Goal: Task Accomplishment & Management: Use online tool/utility

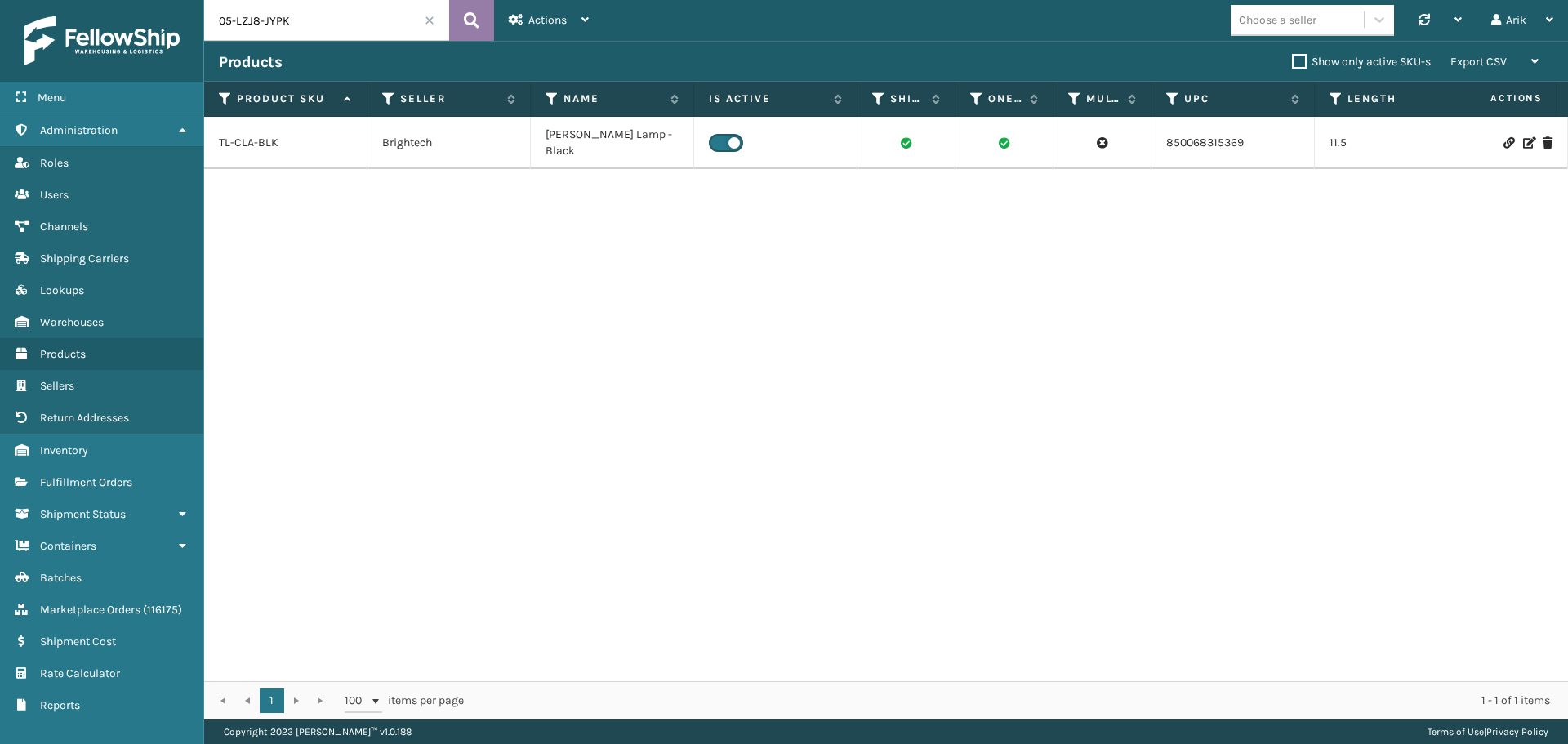
type input "05-LZJ8-JYPK"
click at [472, 17] on icon at bounding box center [472, 21] width 15 height 24
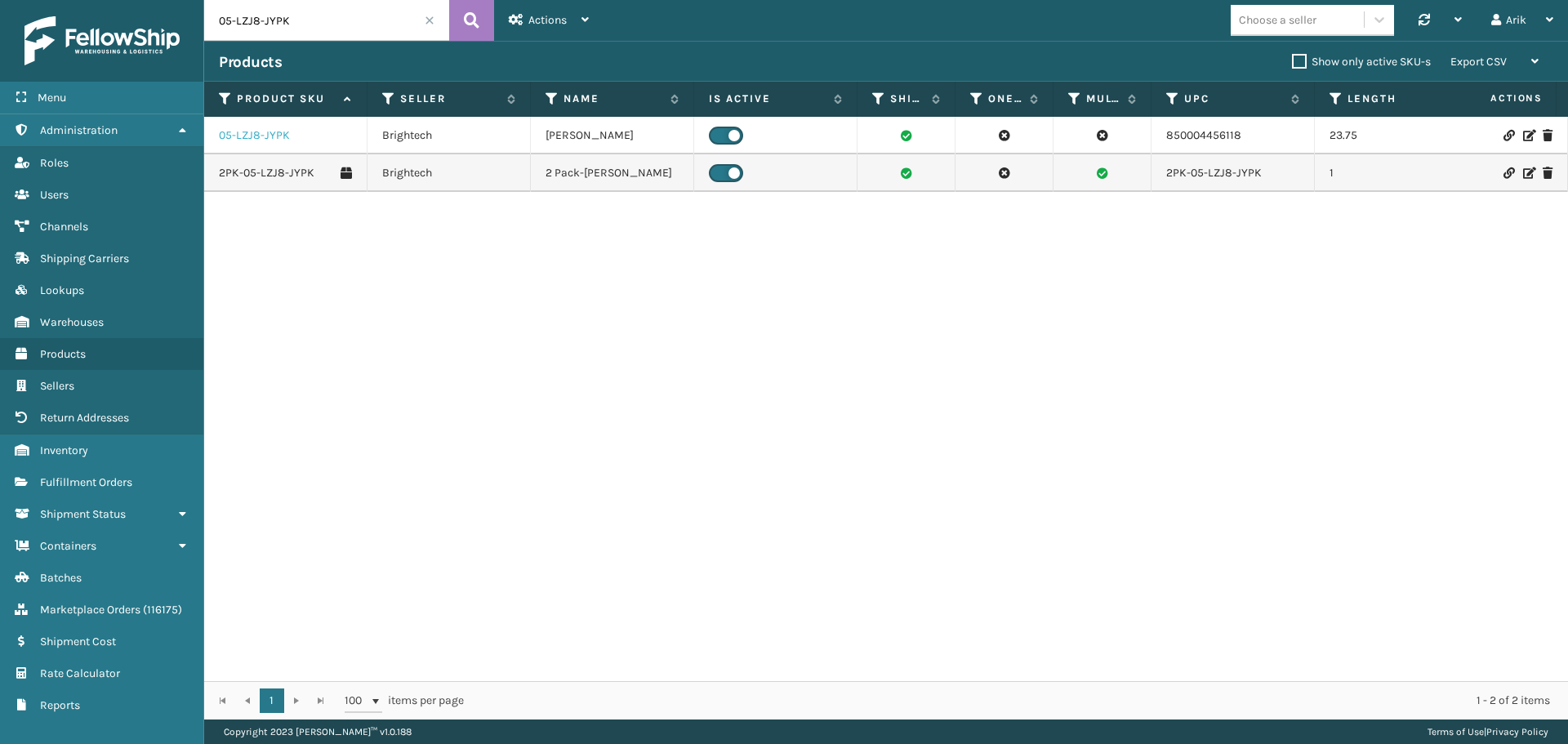
click at [257, 133] on link "05-LZJ8-JYPK" at bounding box center [255, 135] width 72 height 16
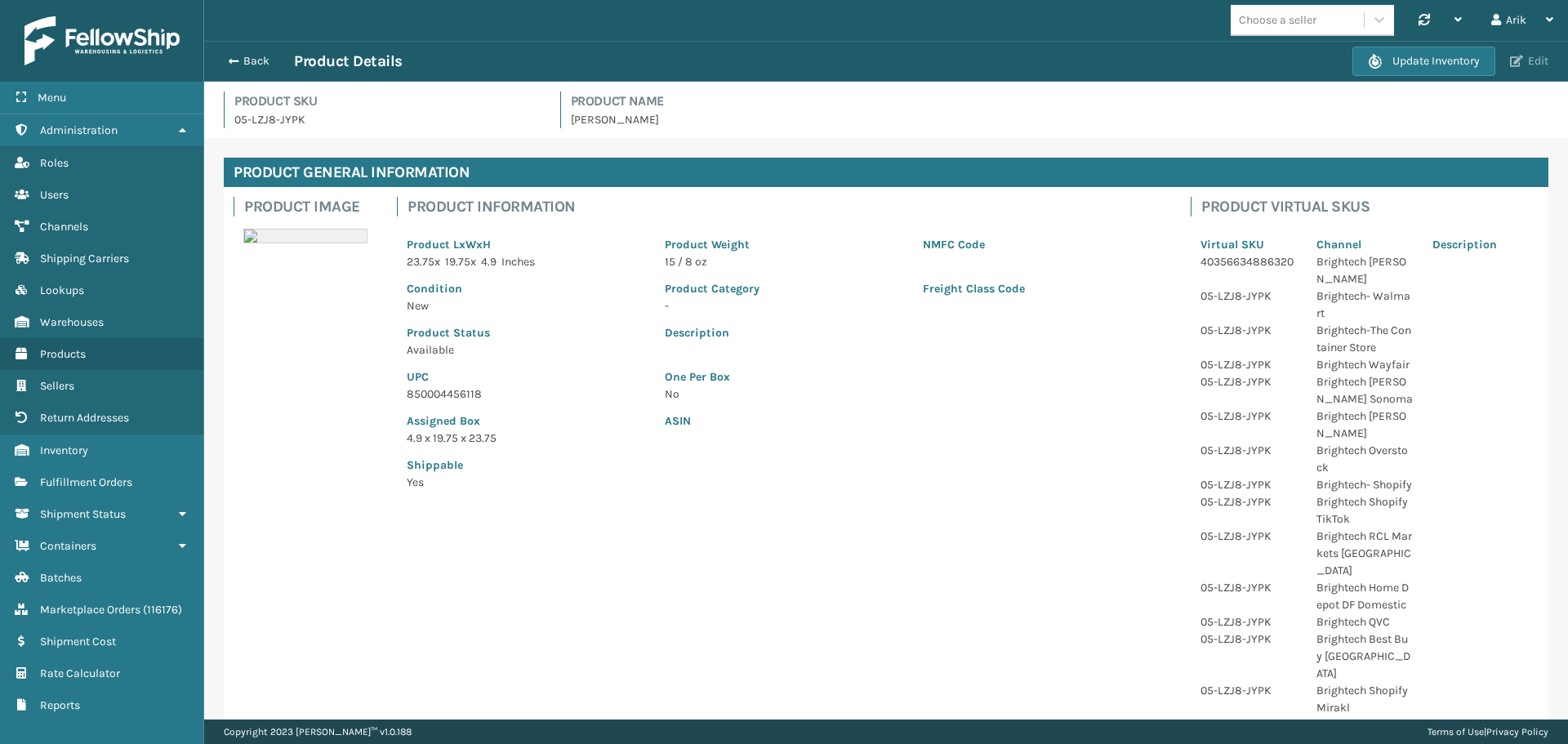
click at [1527, 59] on button "Edit" at bounding box center [1529, 61] width 48 height 15
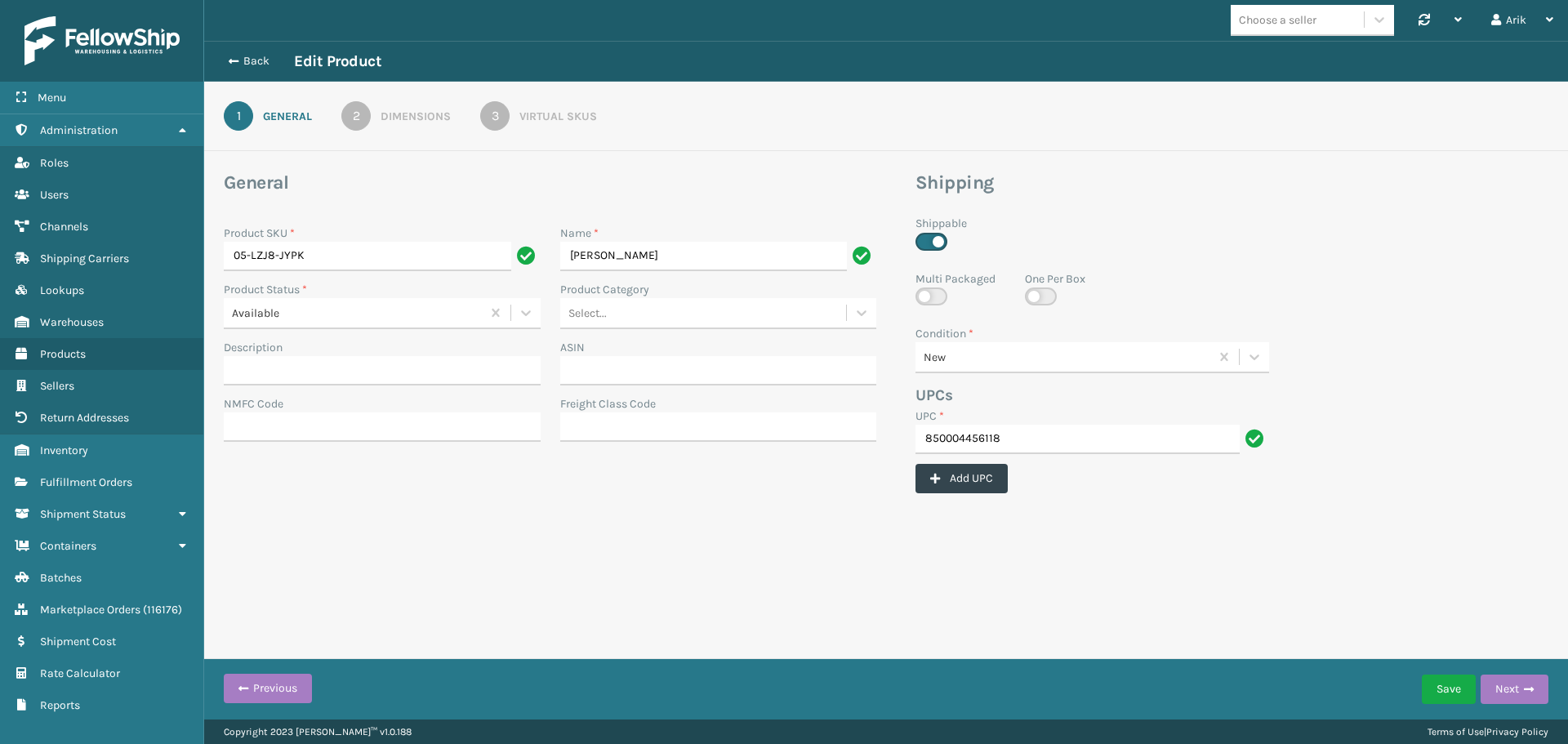
drag, startPoint x: 527, startPoint y: 130, endPoint x: 532, endPoint y: 120, distance: 11.2
click at [528, 127] on link "3 Virtual SKUs" at bounding box center [538, 116] width 176 height 29
click at [532, 120] on div "Virtual SKUs" at bounding box center [558, 117] width 77 height 17
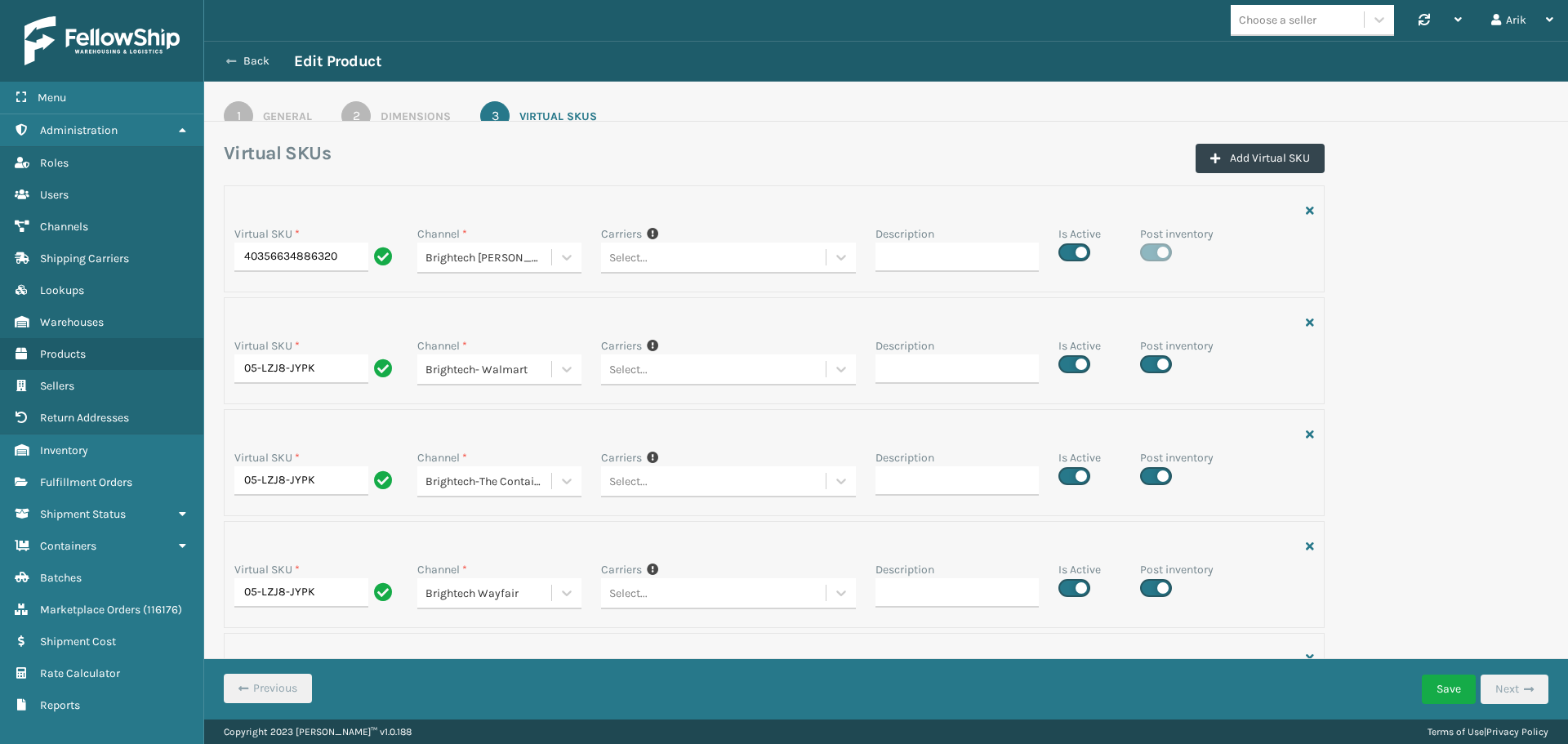
click at [237, 55] on button "Back" at bounding box center [257, 61] width 75 height 15
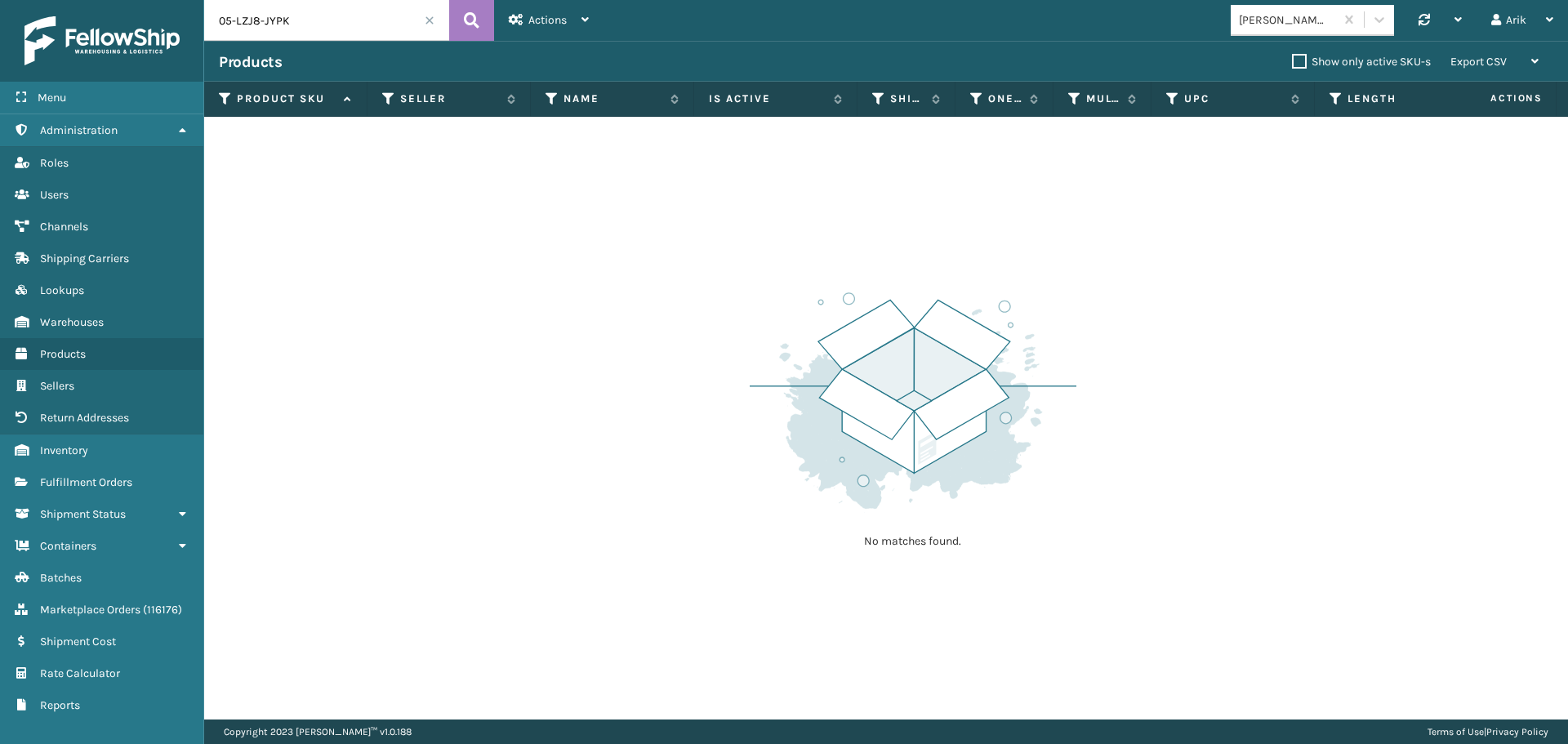
click at [257, 26] on input "05-LZJ8-JYPK" at bounding box center [327, 20] width 245 height 40
paste input "AMB-PLS-2"
type input "AMB-PLS-2"
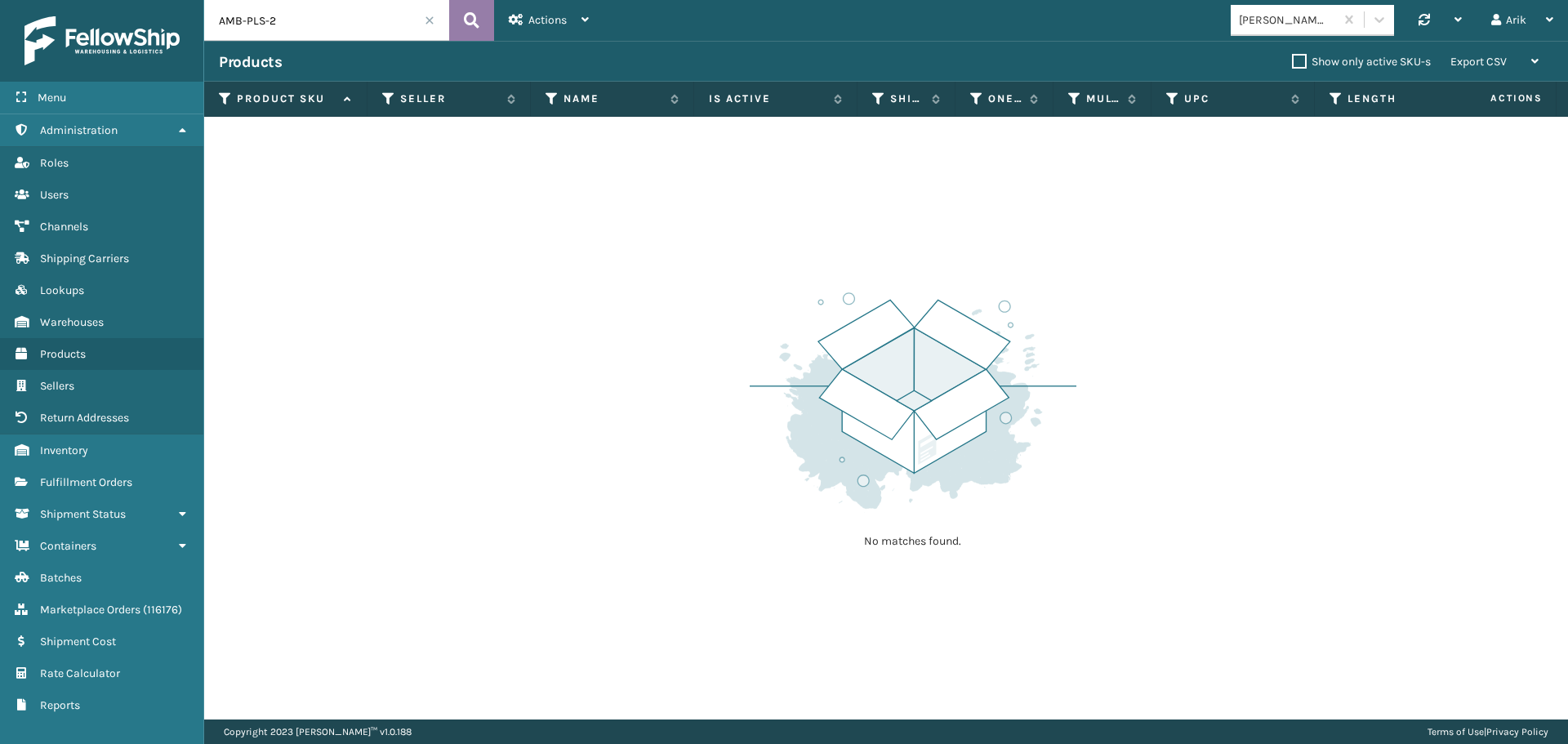
click at [460, 22] on button at bounding box center [472, 20] width 45 height 40
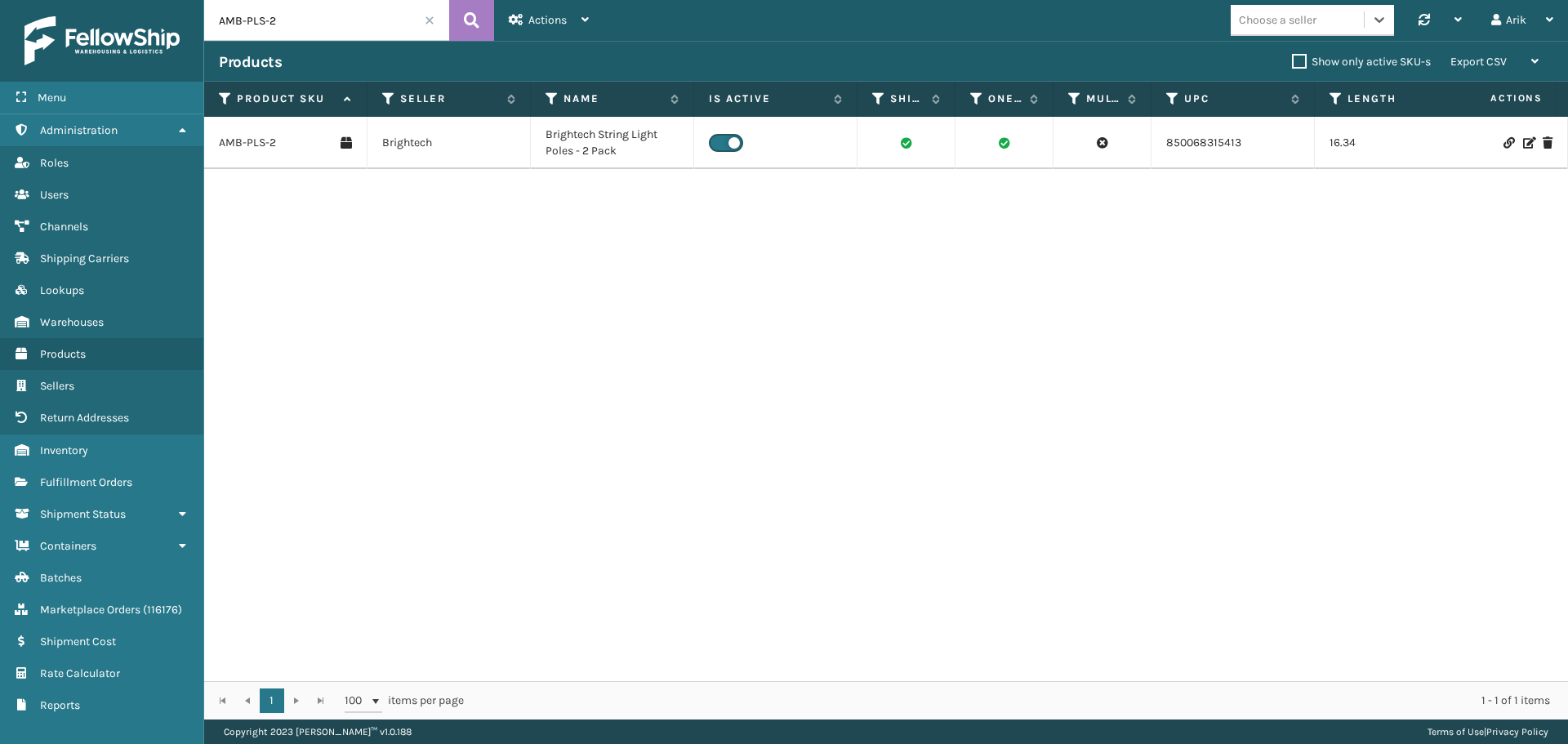
click at [1524, 142] on icon at bounding box center [1528, 143] width 9 height 11
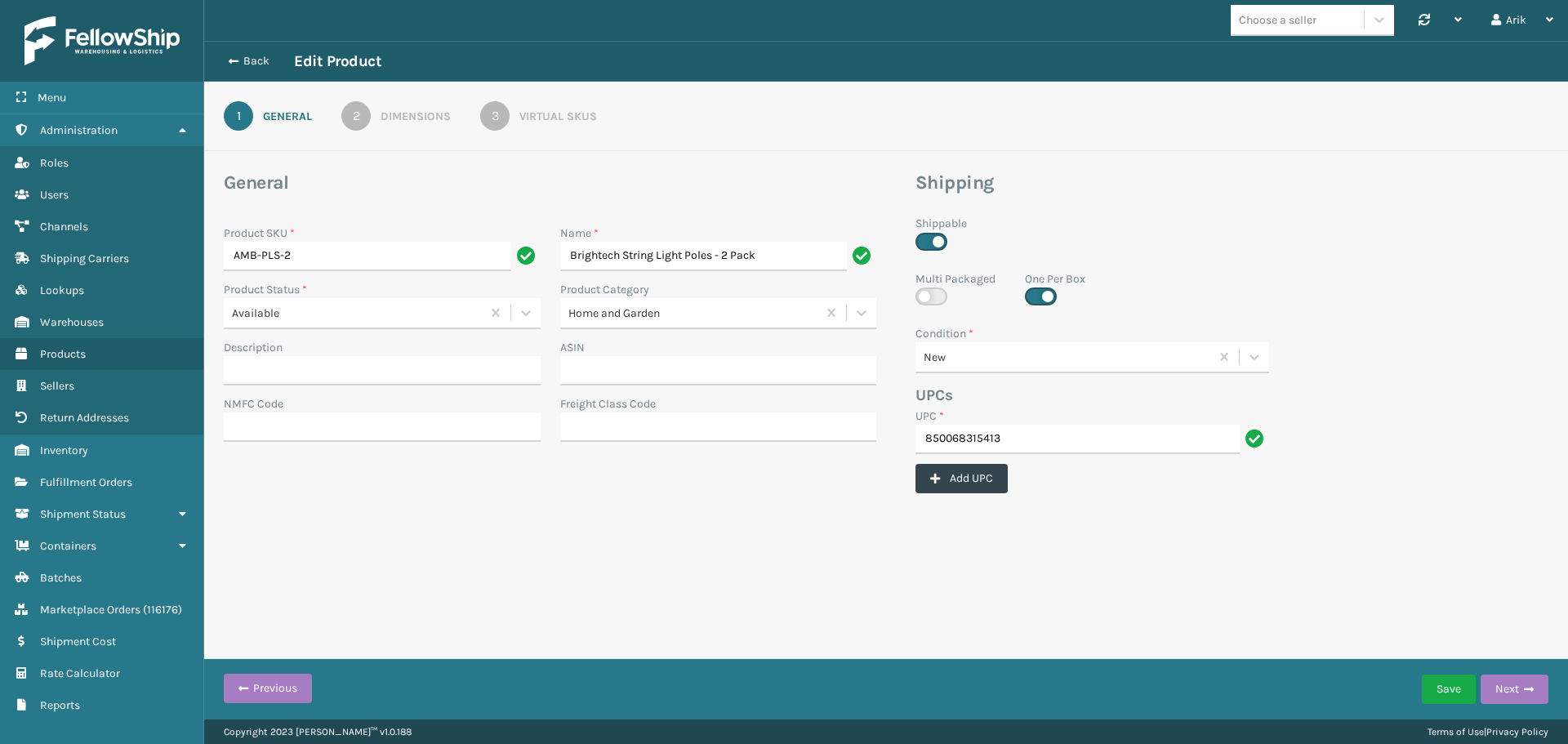
click at [550, 115] on div "Virtual SKUs" at bounding box center [558, 117] width 77 height 17
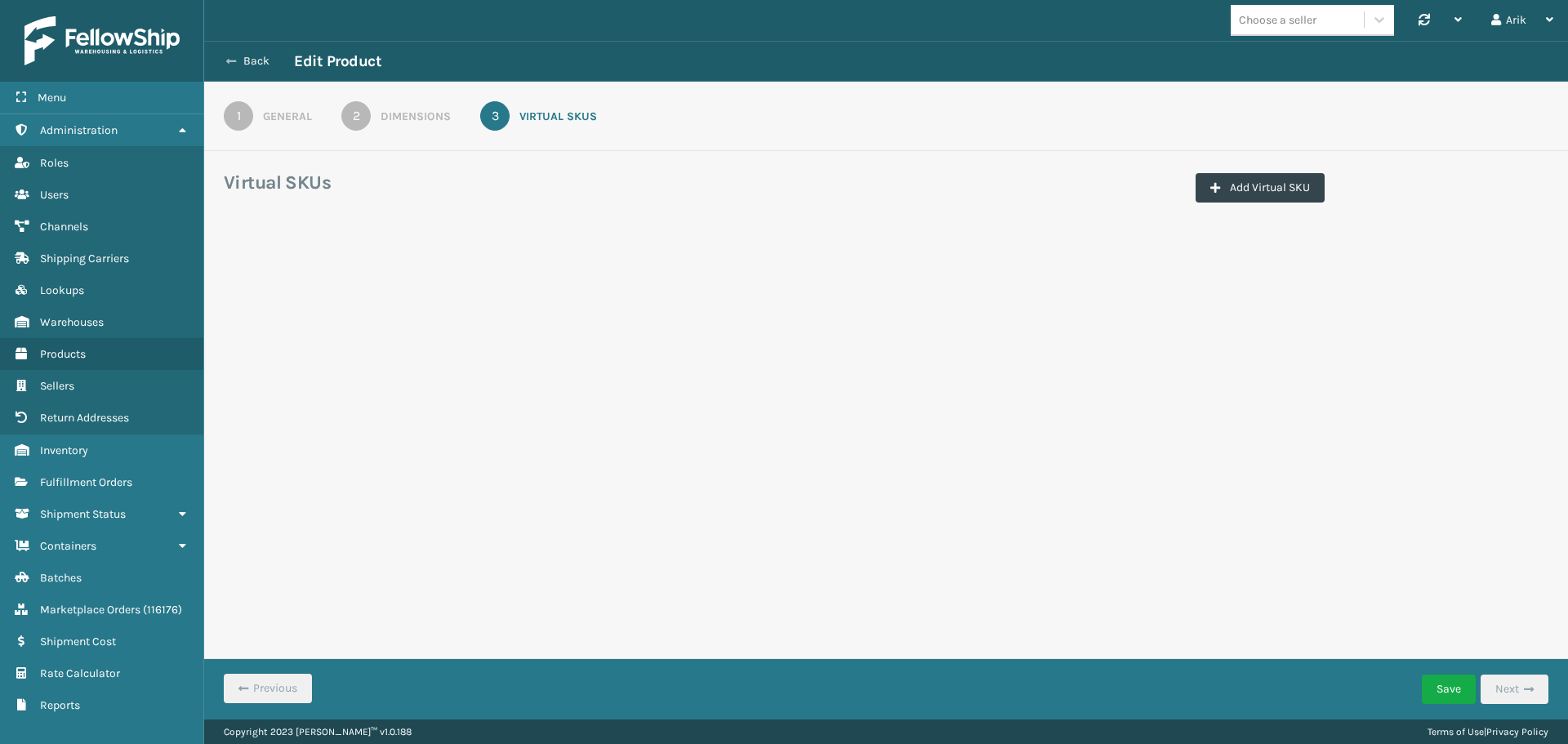
click at [232, 58] on icon at bounding box center [231, 61] width 9 height 11
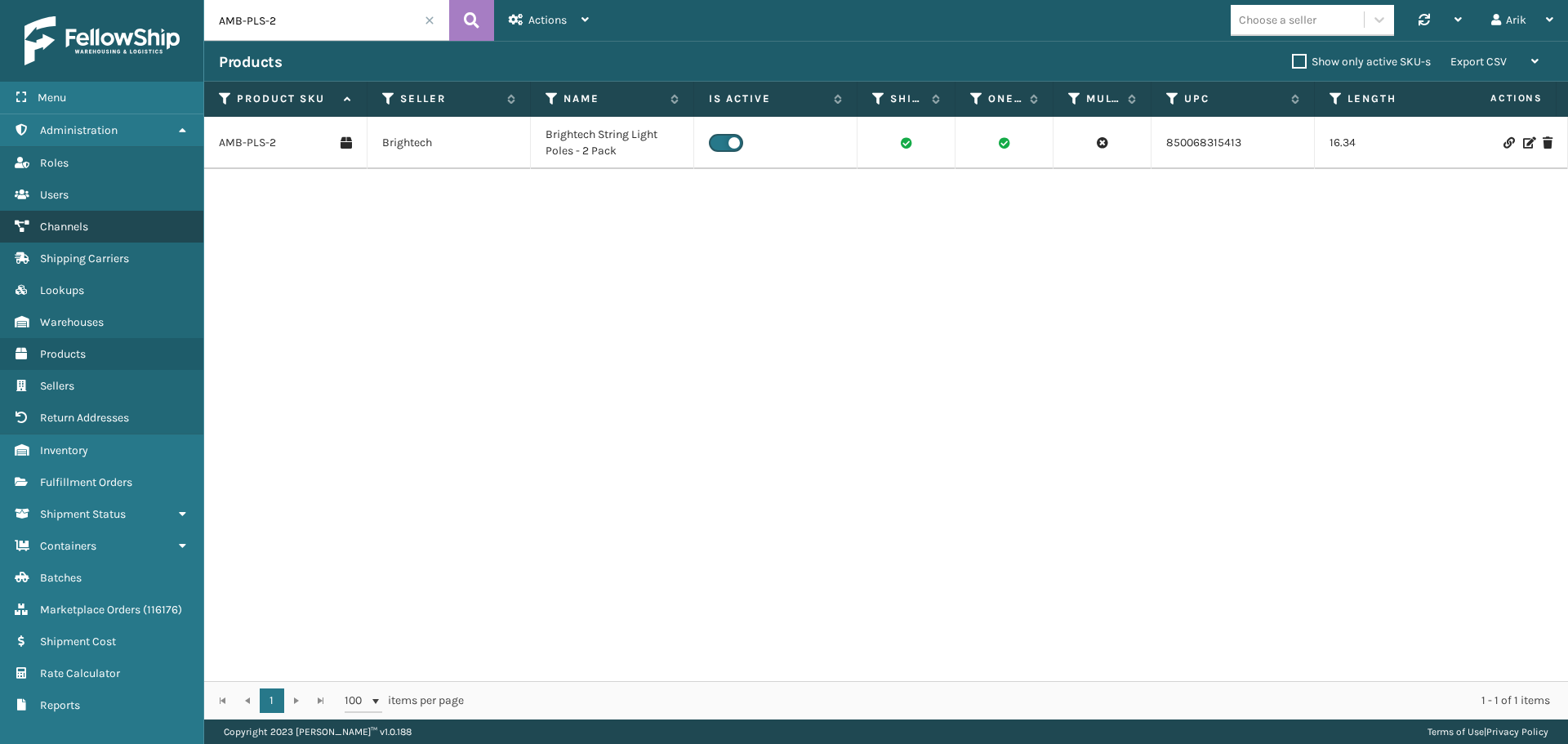
click at [72, 226] on span "Channels" at bounding box center [64, 226] width 48 height 14
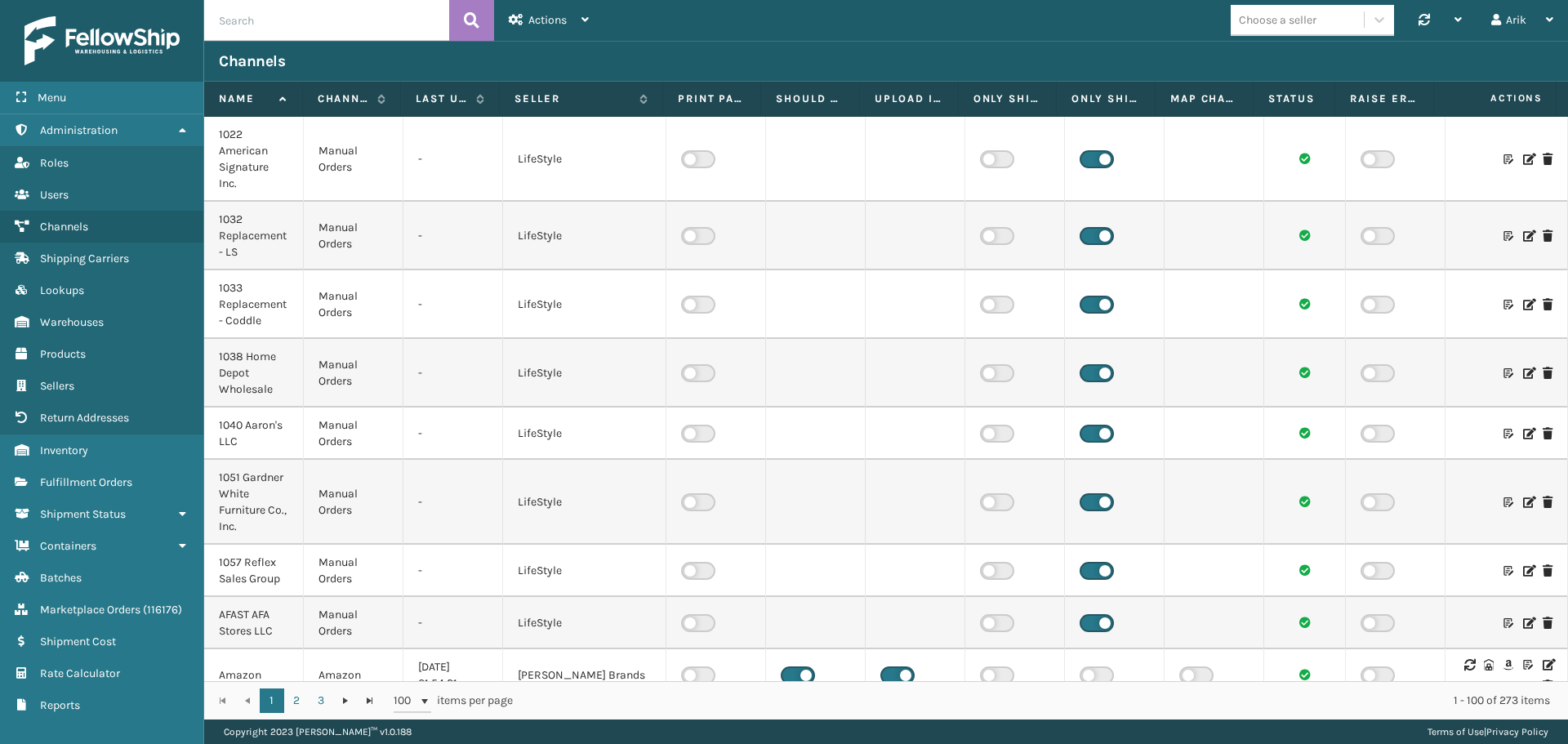
click at [1059, 7] on div "Choose a seller Synchronise all channels Arik Log Out" at bounding box center [1085, 20] width 965 height 40
click at [1286, 30] on div "Choose a seller" at bounding box center [1297, 20] width 133 height 27
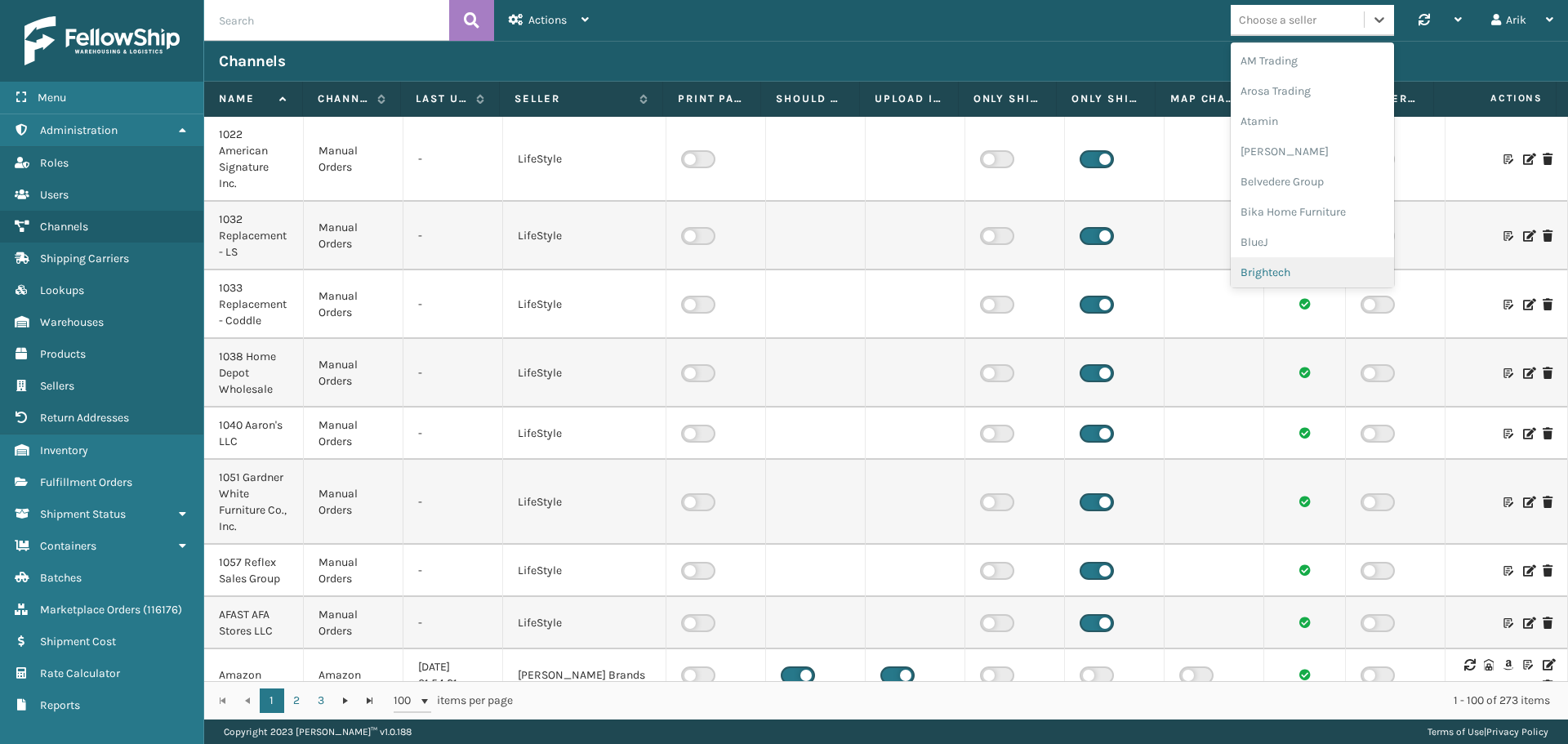
click at [1277, 265] on div "Brightech" at bounding box center [1313, 272] width 164 height 30
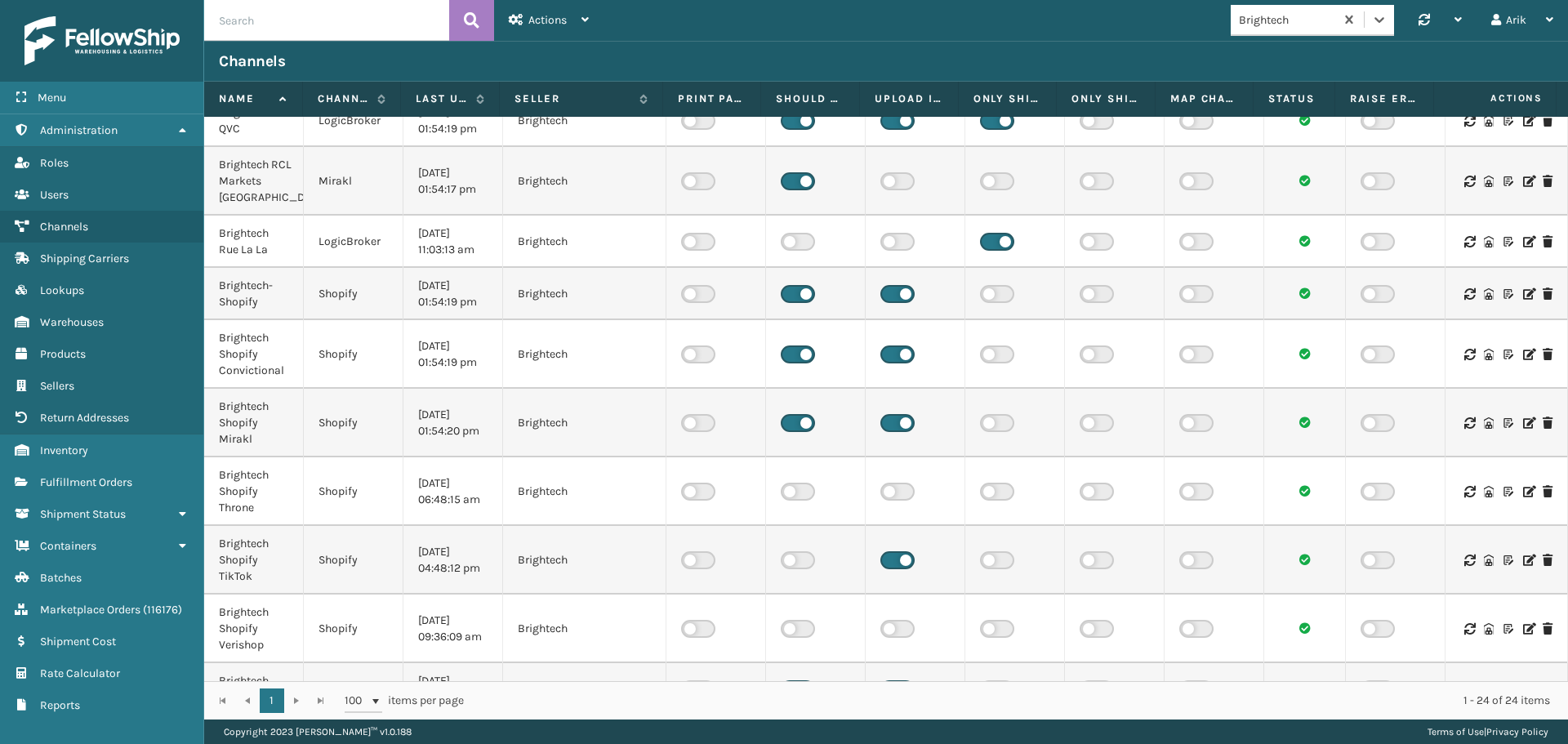
scroll to position [653, 0]
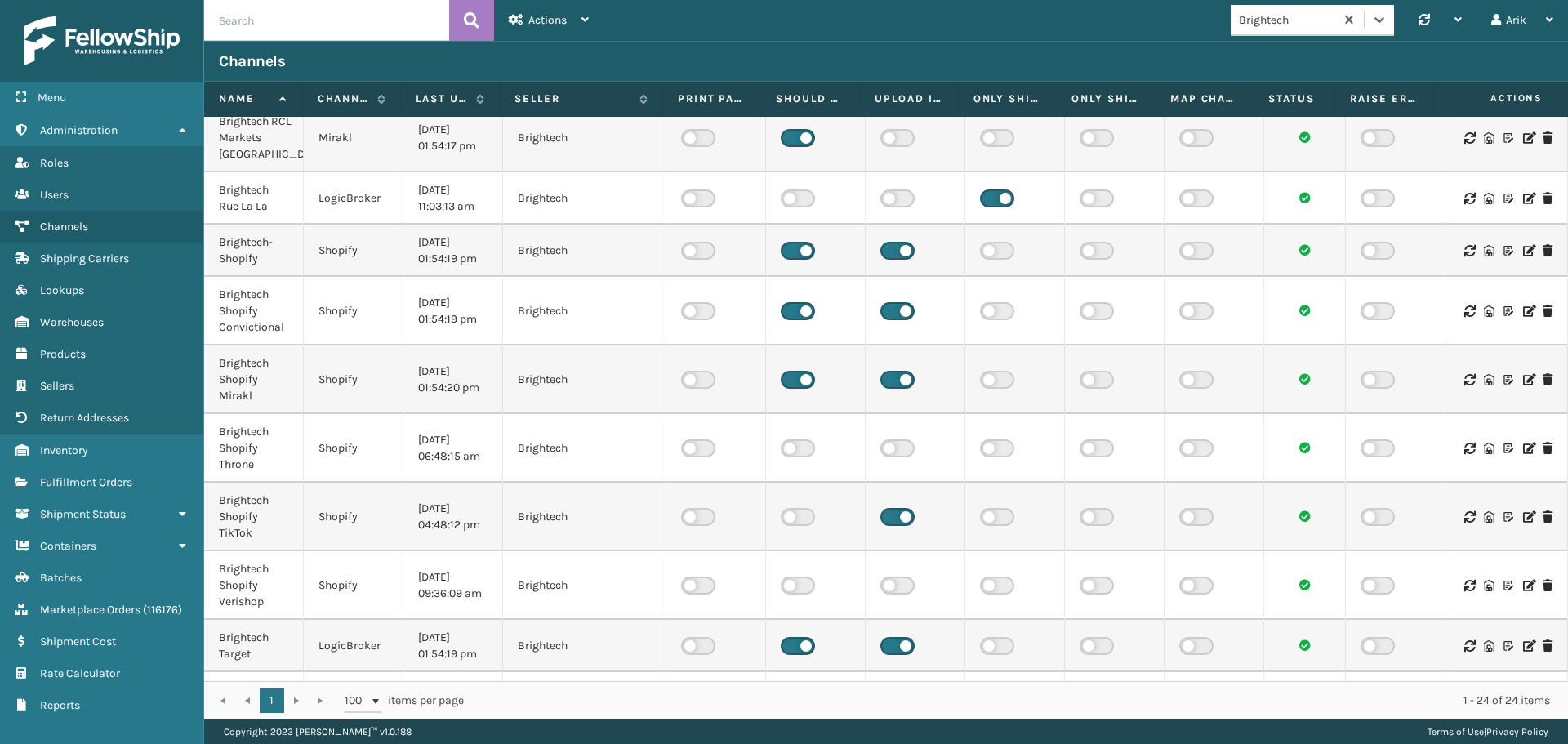
click at [1524, 386] on icon at bounding box center [1528, 380] width 9 height 11
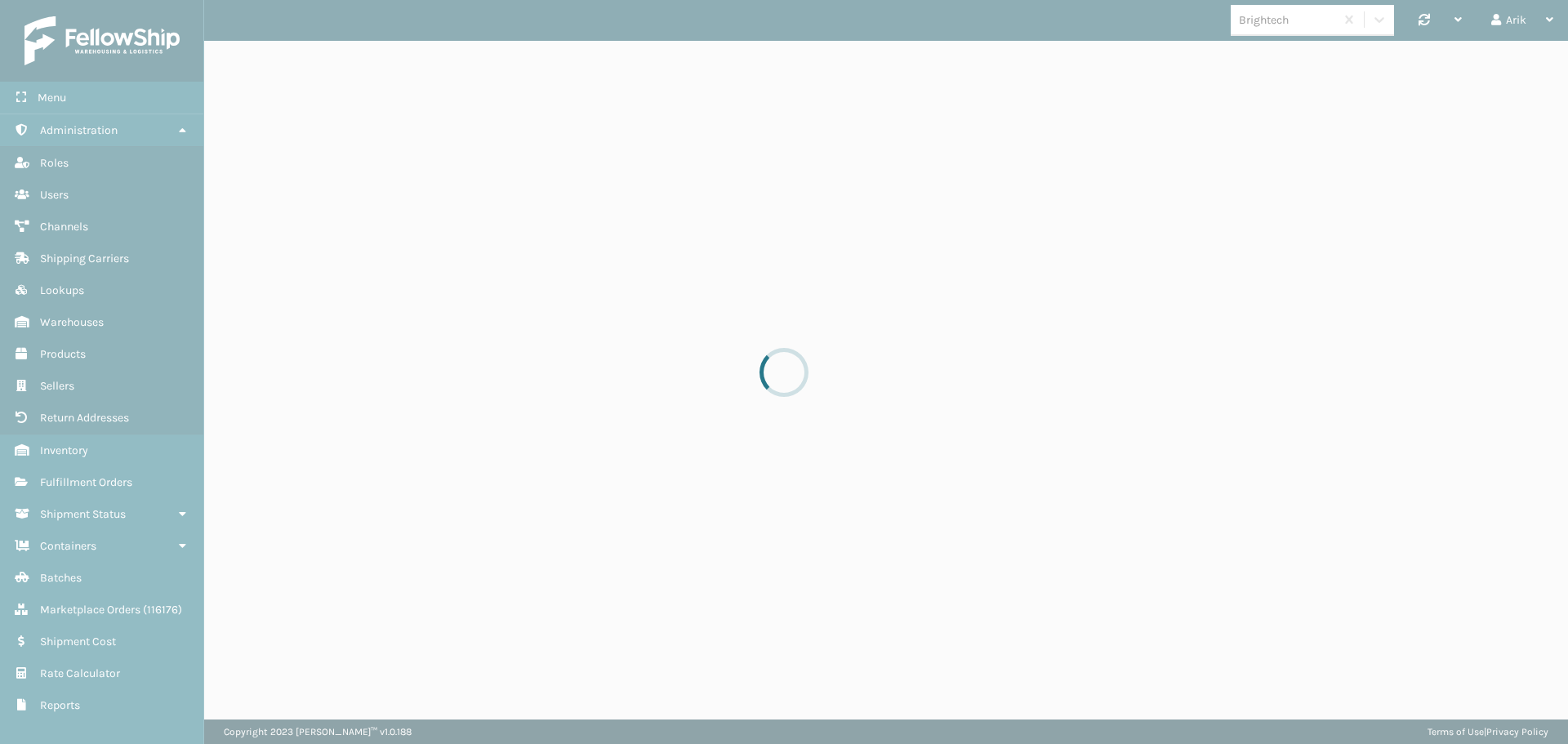
select select "pm"
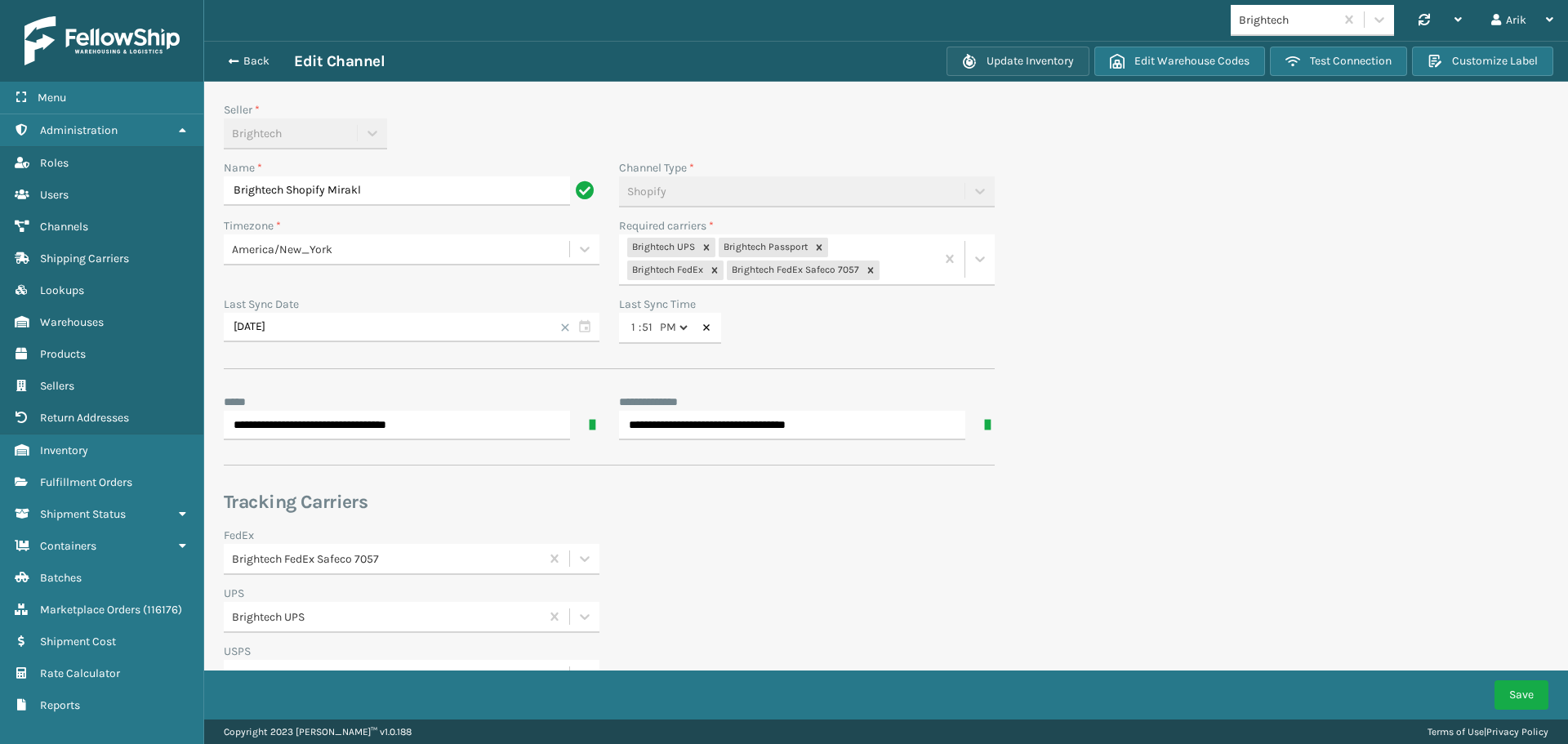
click at [980, 59] on button "Update Inventory" at bounding box center [1018, 60] width 143 height 29
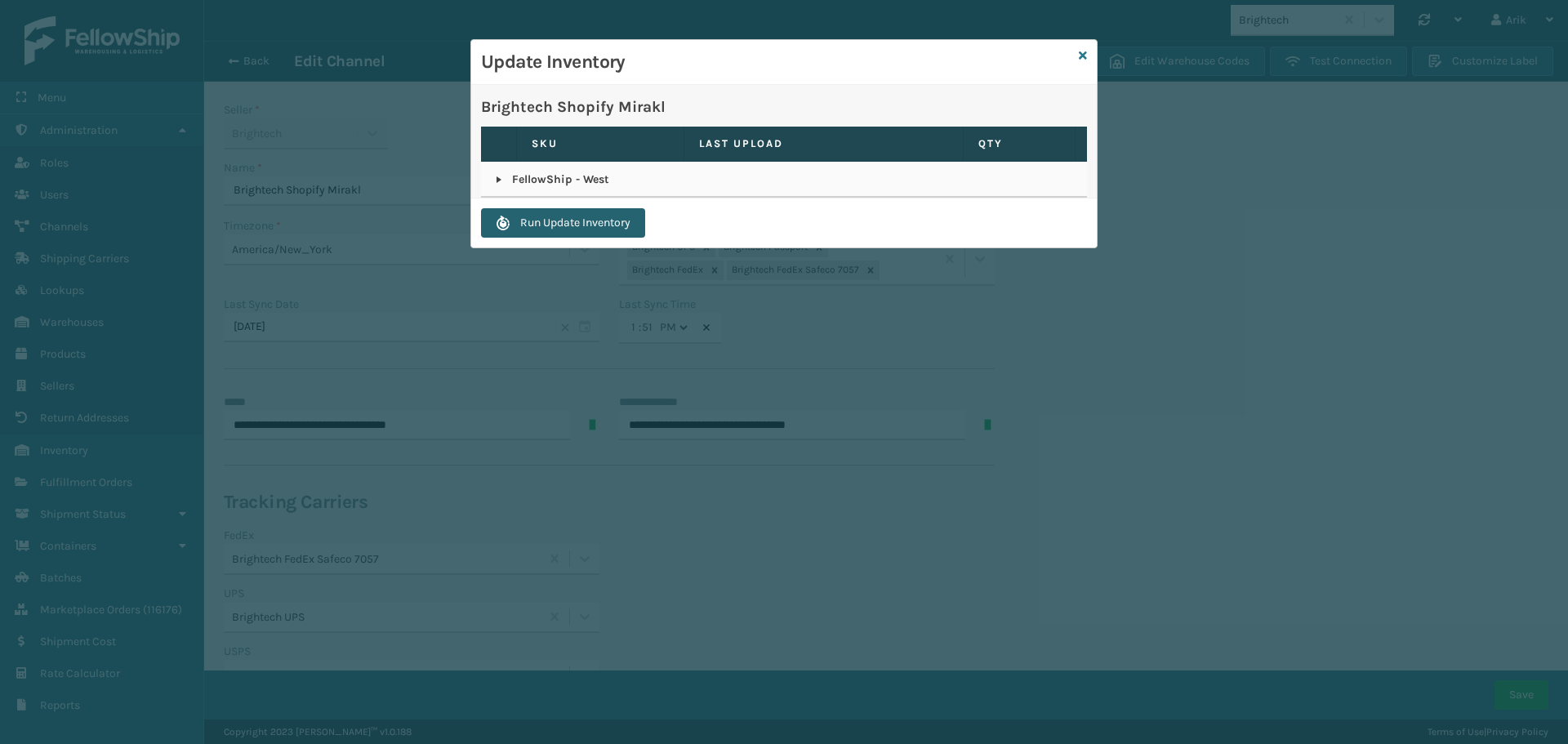
click at [546, 219] on button "Run Update Inventory" at bounding box center [563, 222] width 164 height 29
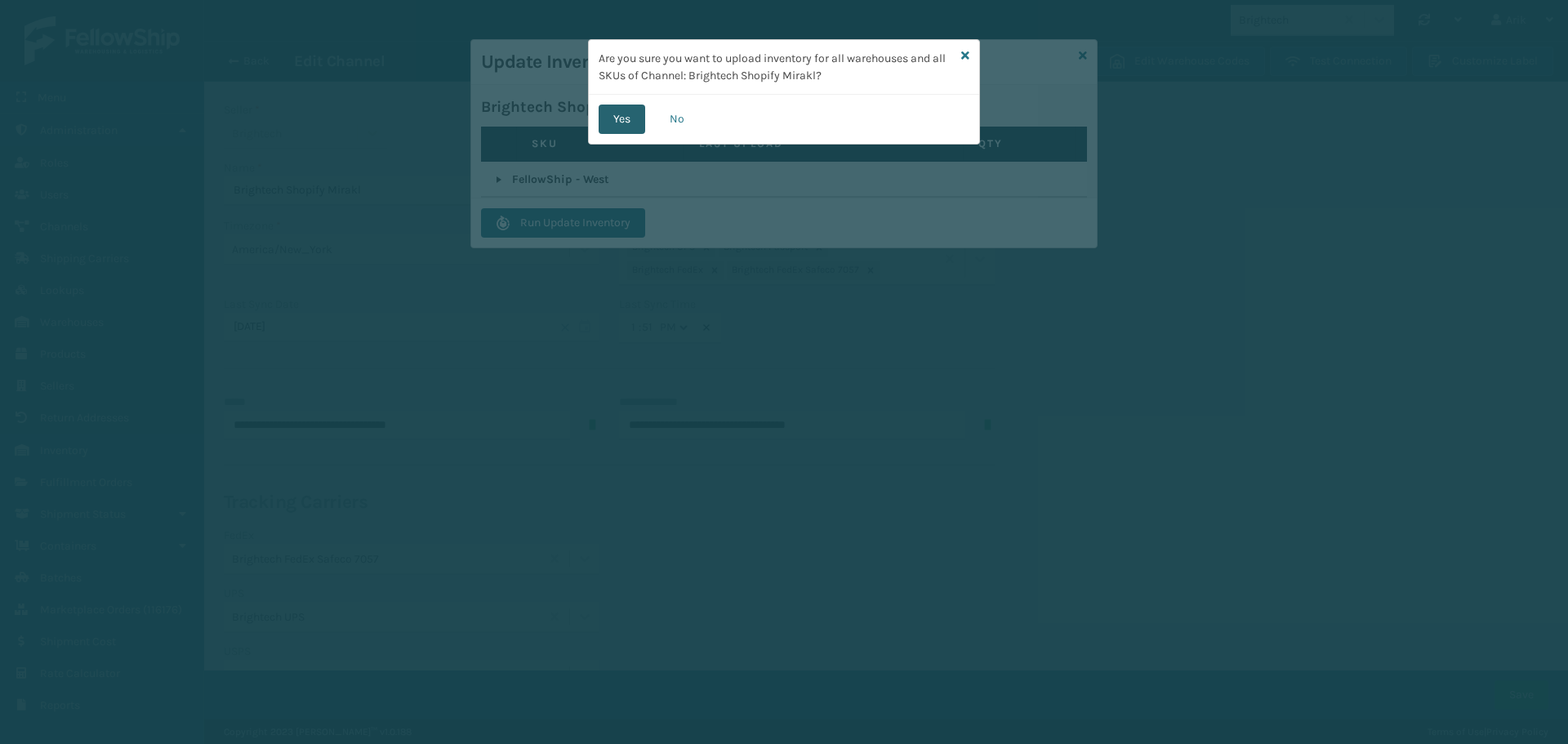
click at [605, 119] on button "Yes" at bounding box center [621, 119] width 46 height 29
